Goal: Task Accomplishment & Management: Use online tool/utility

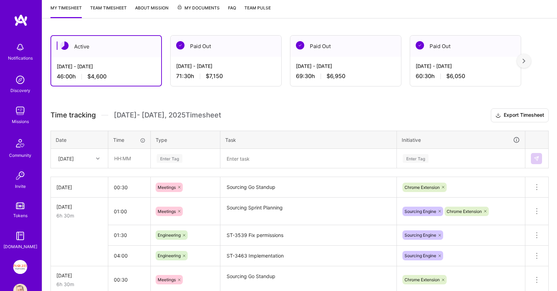
scroll to position [110, 0]
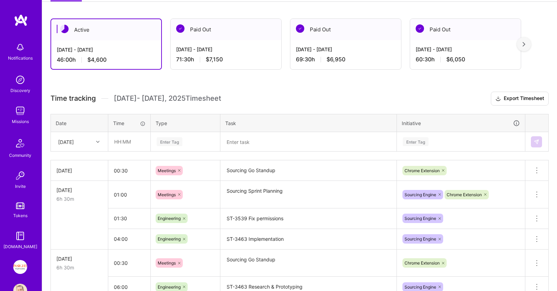
click at [74, 140] on div "[DATE]" at bounding box center [66, 141] width 16 height 7
click at [70, 237] on div "[DATE]" at bounding box center [79, 237] width 56 height 13
click at [136, 141] on input "text" at bounding box center [129, 141] width 41 height 18
type input "07:00"
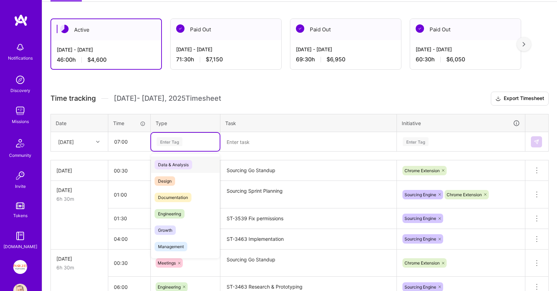
click at [207, 146] on div "Enter Tag" at bounding box center [185, 142] width 69 height 18
click at [199, 210] on div "Engineering" at bounding box center [185, 213] width 69 height 16
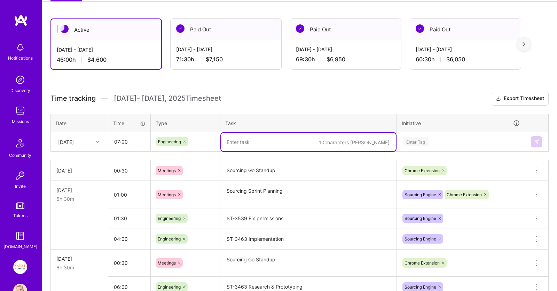
click at [253, 138] on textarea at bounding box center [308, 142] width 175 height 18
type textarea "ST-3525 Implementation"
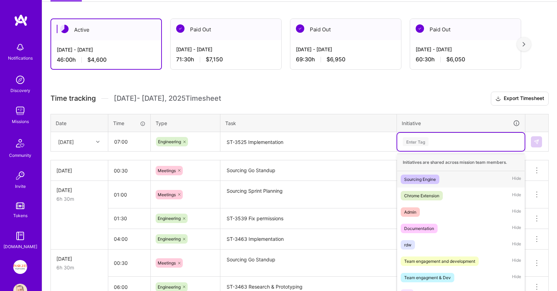
click at [451, 139] on div "Enter Tag" at bounding box center [460, 142] width 127 height 18
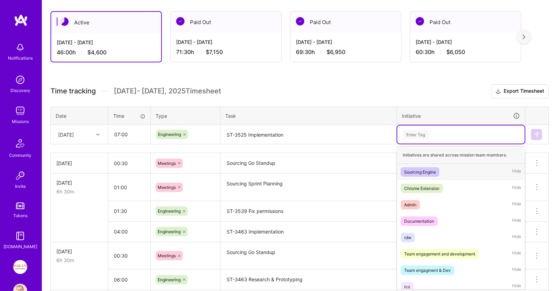
click at [456, 173] on div "Sourcing Engine Hide" at bounding box center [460, 172] width 127 height 16
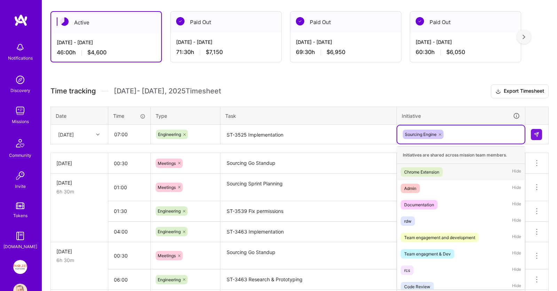
click at [463, 129] on div "Sourcing Engine" at bounding box center [461, 134] width 118 height 11
click at [464, 167] on div "Chrome Extension Hide" at bounding box center [460, 172] width 127 height 16
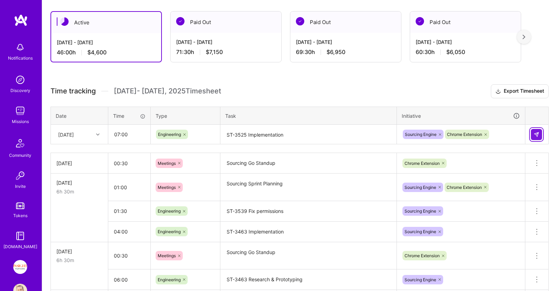
click at [501, 132] on img at bounding box center [537, 135] width 6 height 6
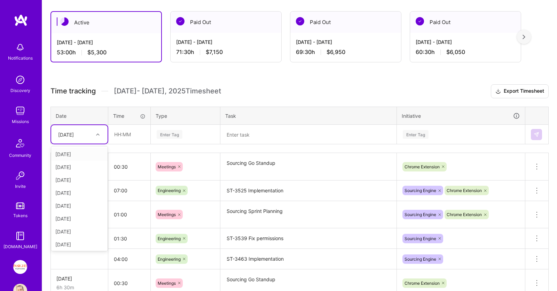
click at [101, 134] on div at bounding box center [98, 134] width 11 height 9
click at [69, 231] on div "[DATE]" at bounding box center [79, 229] width 56 height 13
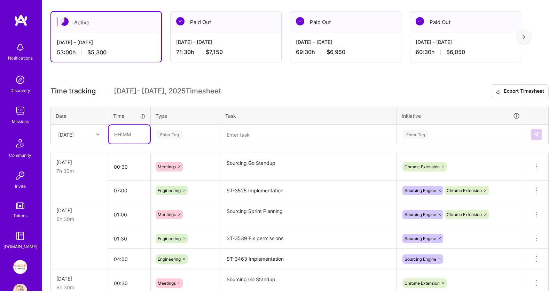
click at [128, 139] on input "text" at bounding box center [129, 134] width 41 height 18
type input "00:30"
click at [188, 132] on div "Enter Tag" at bounding box center [185, 134] width 59 height 9
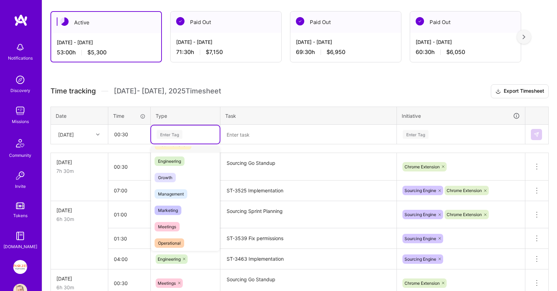
scroll to position [71, 0]
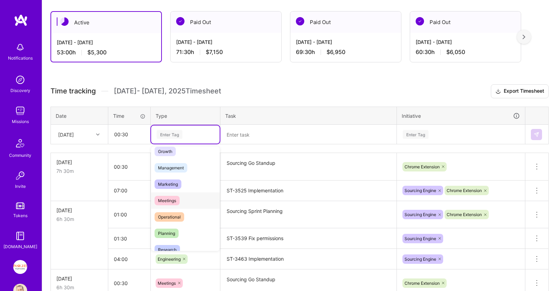
click at [183, 192] on div "Meetings" at bounding box center [185, 200] width 69 height 16
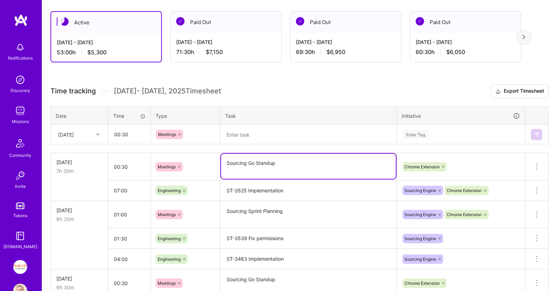
drag, startPoint x: 286, startPoint y: 162, endPoint x: 186, endPoint y: 172, distance: 100.1
click at [221, 172] on textarea "Sourcing Go Standup" at bounding box center [308, 165] width 175 height 25
click at [249, 131] on textarea at bounding box center [308, 134] width 175 height 18
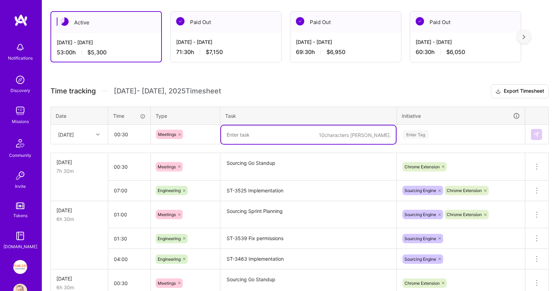
paste textarea "Sourcing Go Standup"
type textarea "Sourcing Go Standup"
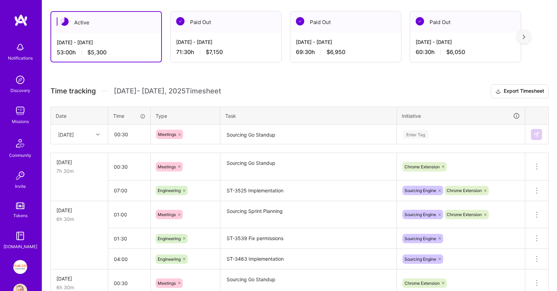
click at [459, 125] on td "Enter Tag" at bounding box center [461, 134] width 128 height 19
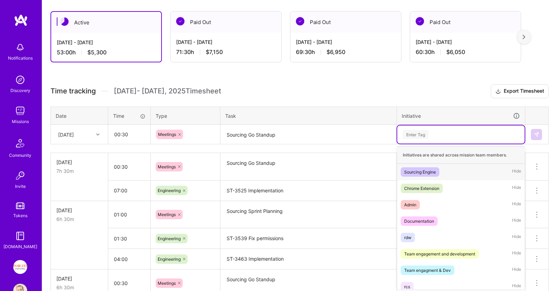
click at [459, 126] on div "Enter Tag" at bounding box center [460, 134] width 127 height 18
drag, startPoint x: 461, startPoint y: 183, endPoint x: 500, endPoint y: 159, distance: 45.8
click at [462, 183] on div "Chrome Extension Hide" at bounding box center [460, 188] width 127 height 16
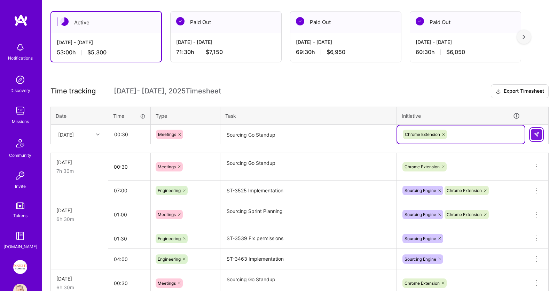
click at [501, 132] on img at bounding box center [537, 135] width 6 height 6
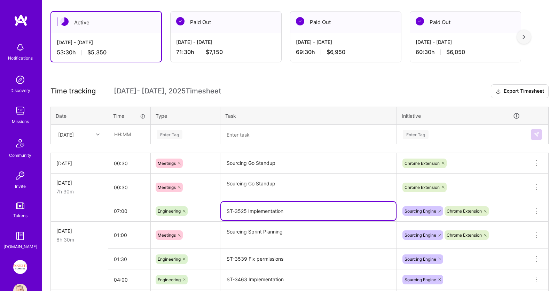
drag, startPoint x: 290, startPoint y: 210, endPoint x: 196, endPoint y: 210, distance: 94.3
click at [221, 210] on textarea "ST-3525 Implementation" at bounding box center [308, 210] width 175 height 18
click at [248, 134] on textarea at bounding box center [308, 134] width 175 height 18
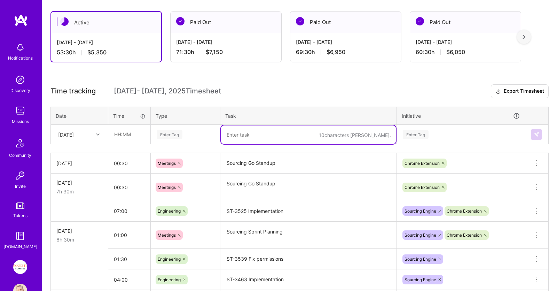
paste textarea "ST-3525 Implementation"
drag, startPoint x: 247, startPoint y: 135, endPoint x: 325, endPoint y: 127, distance: 78.3
click at [325, 127] on textarea "ST-3525 Implementation" at bounding box center [308, 134] width 175 height 18
type textarea "ST-3525 Testing & Review"
click at [169, 134] on div "Enter Tag" at bounding box center [170, 134] width 26 height 11
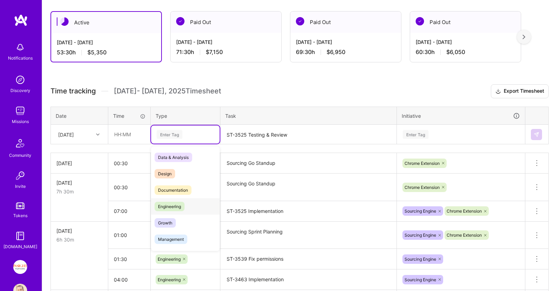
click at [173, 209] on span "Engineering" at bounding box center [170, 205] width 30 height 9
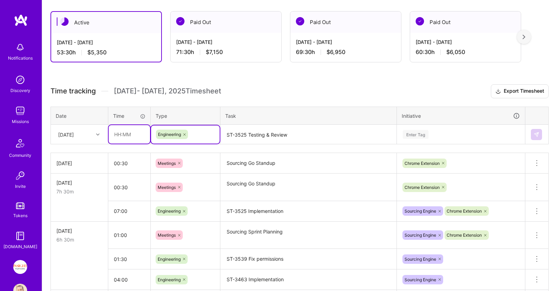
click at [142, 132] on input "text" at bounding box center [129, 134] width 41 height 18
type input "05:30"
click at [424, 125] on td "Enter Tag" at bounding box center [461, 134] width 128 height 19
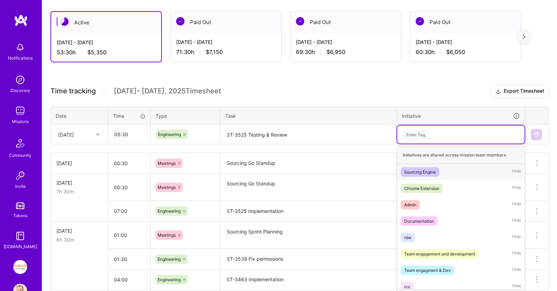
click at [430, 137] on div "Enter Tag" at bounding box center [461, 134] width 118 height 9
click at [437, 189] on div "Chrome Extension" at bounding box center [421, 187] width 35 height 7
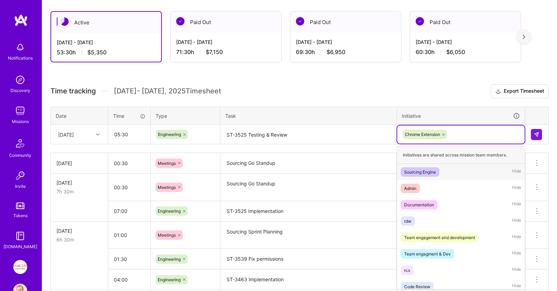
click at [464, 128] on div "Chrome Extension" at bounding box center [460, 134] width 127 height 18
click at [460, 165] on div "Sourcing Engine Hide" at bounding box center [460, 172] width 127 height 16
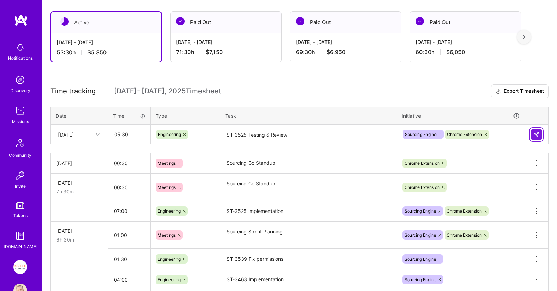
click at [501, 130] on button at bounding box center [536, 134] width 11 height 11
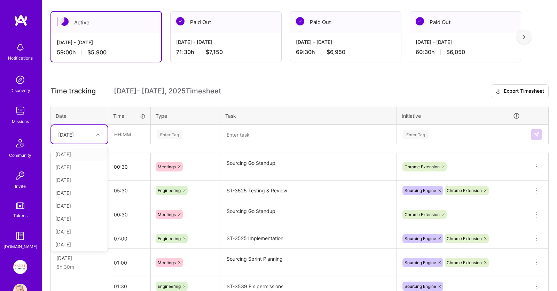
click at [92, 131] on div "[DATE]" at bounding box center [74, 133] width 39 height 11
click at [73, 246] on div "[DATE]" at bounding box center [79, 242] width 56 height 13
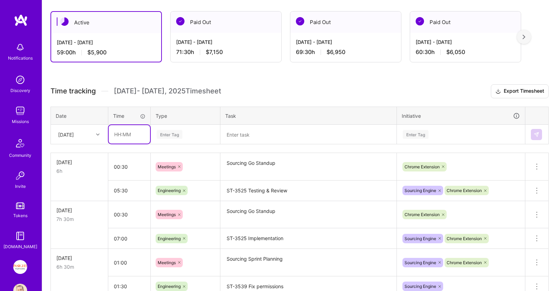
click at [135, 135] on input "text" at bounding box center [129, 134] width 41 height 18
type input "03:00"
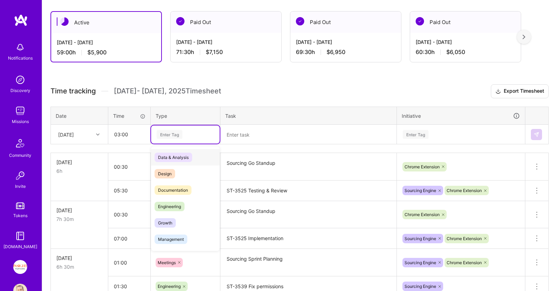
click at [193, 134] on div "Enter Tag" at bounding box center [185, 134] width 59 height 9
click at [188, 201] on div "Engineering" at bounding box center [185, 206] width 69 height 16
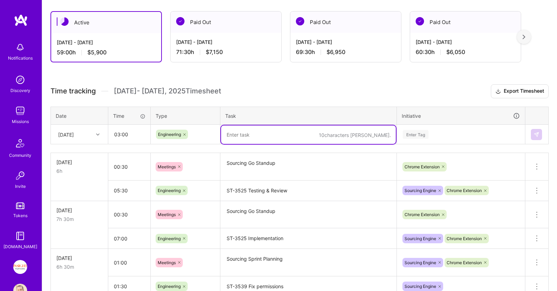
click at [275, 135] on textarea at bounding box center [308, 134] width 175 height 18
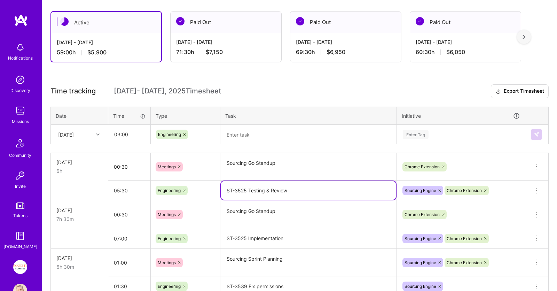
drag, startPoint x: 226, startPoint y: 191, endPoint x: 224, endPoint y: 197, distance: 5.8
click at [224, 197] on textarea "ST-3525 Testing & Review" at bounding box center [308, 190] width 175 height 18
click at [318, 132] on textarea at bounding box center [308, 134] width 175 height 18
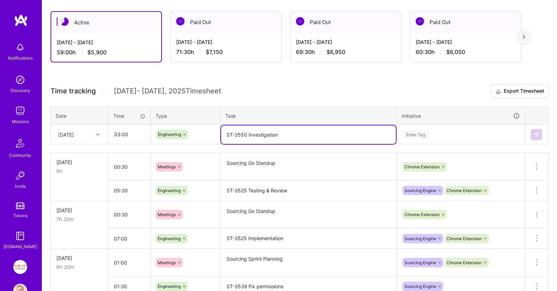
type textarea "ST-3550 Investigation"
click at [451, 128] on div "Enter Tag" at bounding box center [460, 134] width 127 height 18
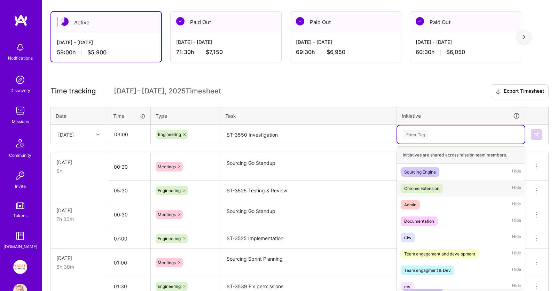
click at [449, 183] on div "Chrome Extension Hide" at bounding box center [460, 188] width 127 height 16
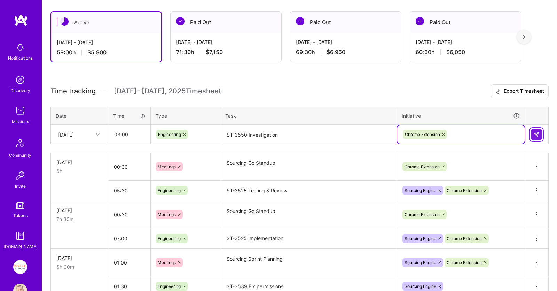
click at [501, 132] on img at bounding box center [537, 135] width 6 height 6
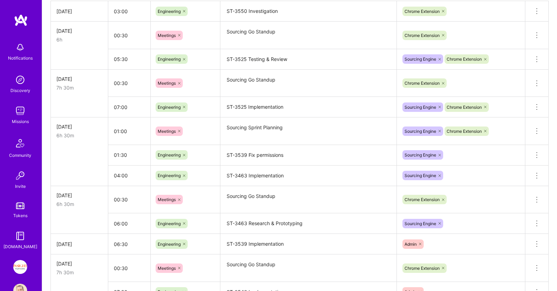
scroll to position [0, 0]
